Goal: Information Seeking & Learning: Understand process/instructions

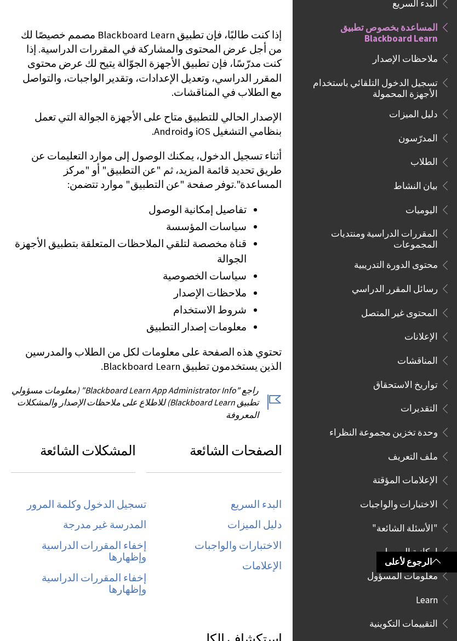
scroll to position [192, 0]
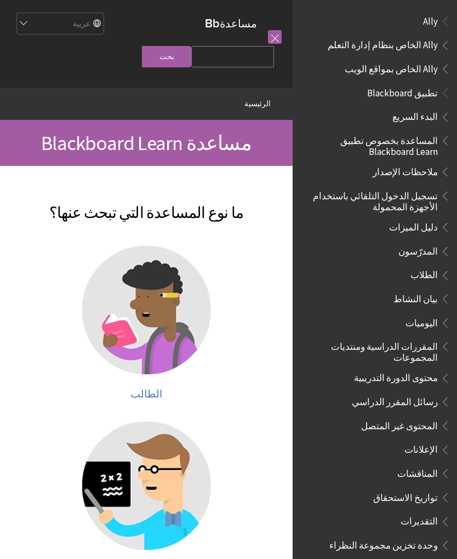
click at [409, 145] on span "المساعدة بخصوص تطبيق Blackboard Learn" at bounding box center [372, 144] width 132 height 26
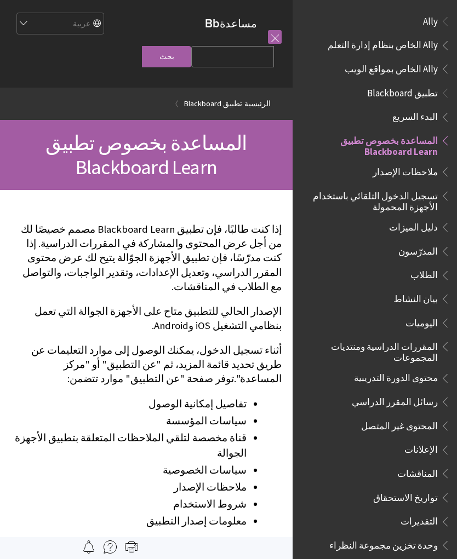
scroll to position [113, 0]
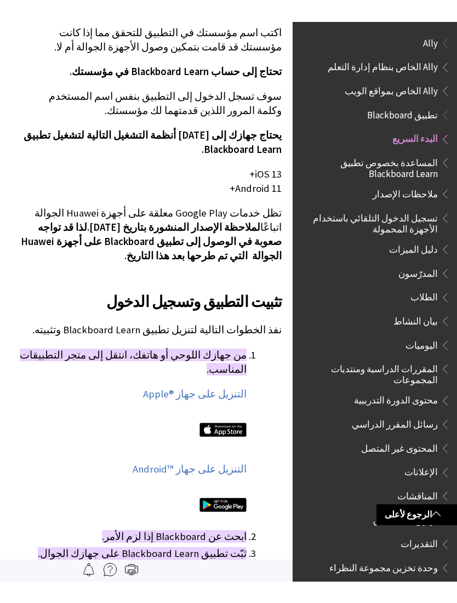
scroll to position [90, 0]
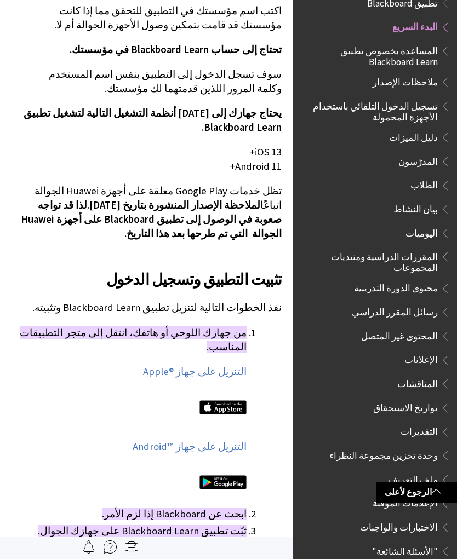
click at [214, 400] on img at bounding box center [222, 407] width 47 height 14
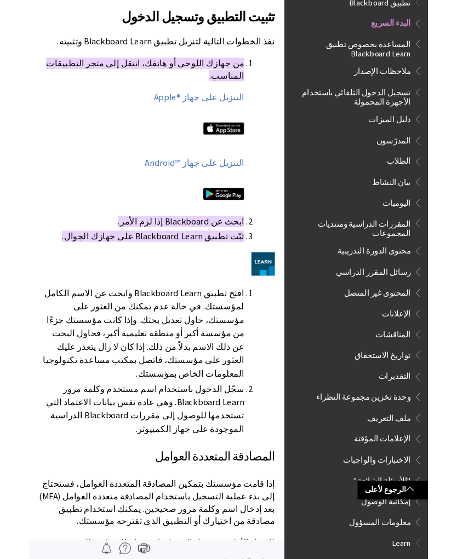
scroll to position [610, 0]
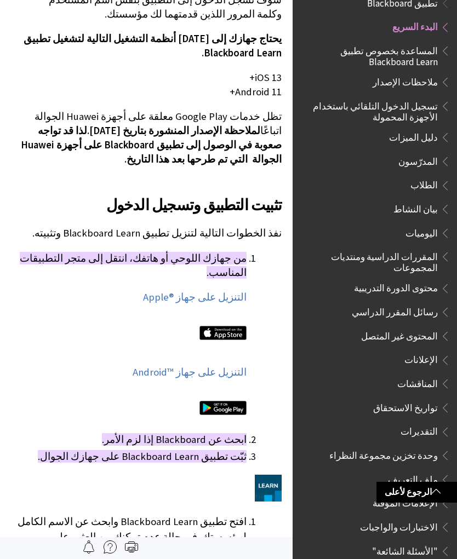
scroll to position [432, 0]
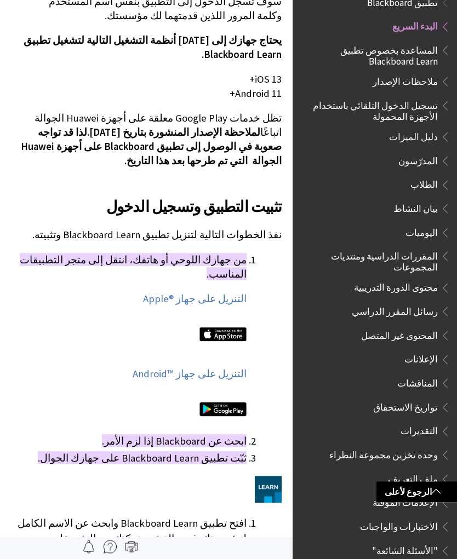
click at [208, 328] on img at bounding box center [222, 335] width 47 height 14
click at [216, 328] on img at bounding box center [222, 335] width 47 height 14
click at [223, 328] on img at bounding box center [222, 335] width 47 height 14
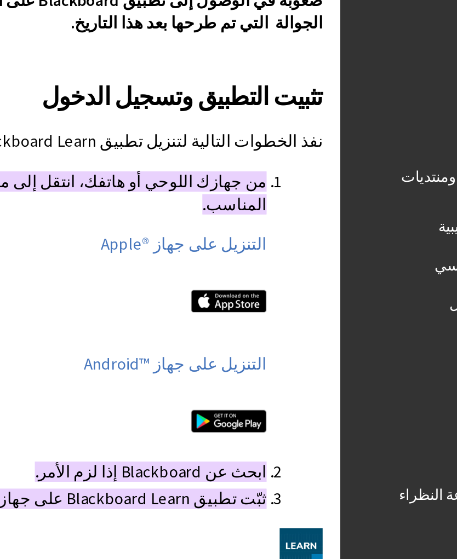
click at [137, 292] on div "التنزيل على جهاز Apple®‎ التنزيل على جهاز Android™‎" at bounding box center [129, 362] width 236 height 140
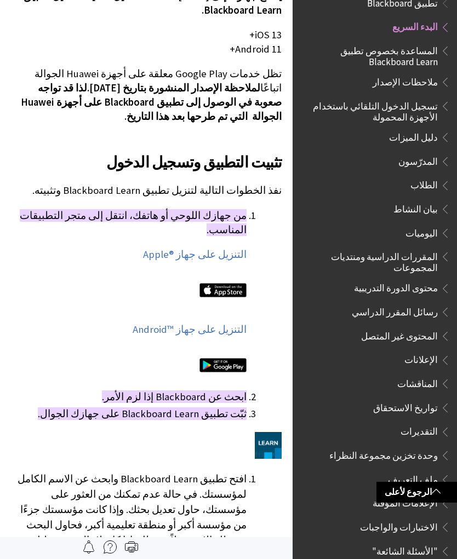
click at [222, 283] on img at bounding box center [222, 290] width 47 height 14
click at [216, 283] on img at bounding box center [222, 290] width 47 height 14
click at [179, 248] on link "التنزيل على جهاز Apple®‎" at bounding box center [195, 254] width 104 height 13
click at [187, 248] on link "التنزيل على جهاز Apple®‎" at bounding box center [195, 254] width 104 height 13
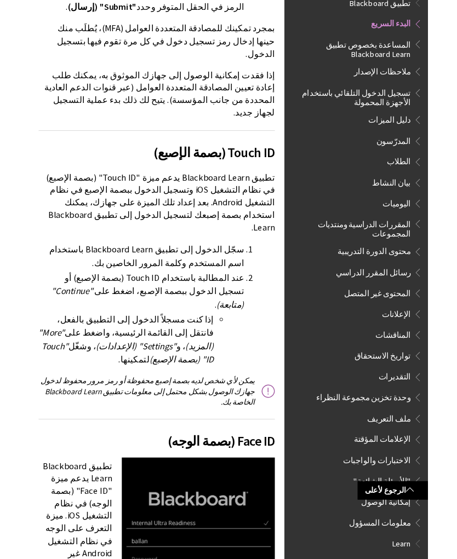
scroll to position [1454, 0]
